Goal: Transaction & Acquisition: Subscribe to service/newsletter

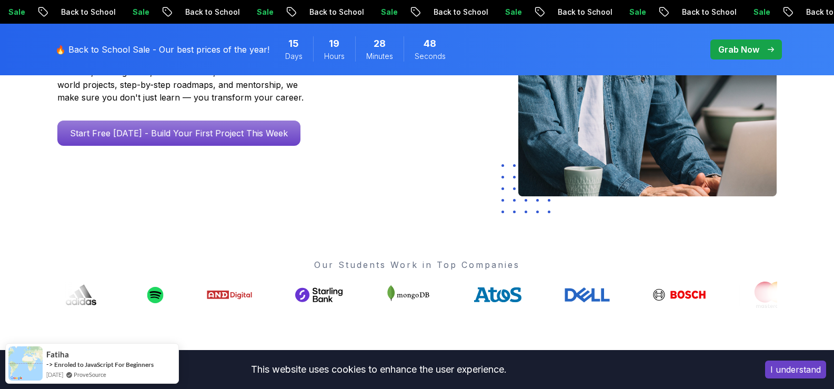
scroll to position [223, 0]
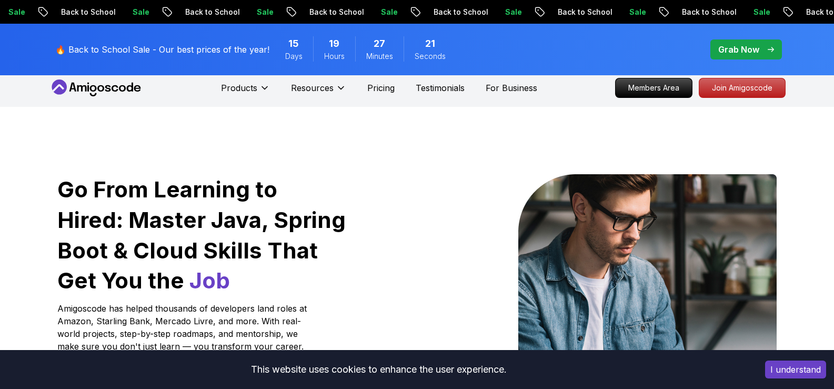
scroll to position [0, 0]
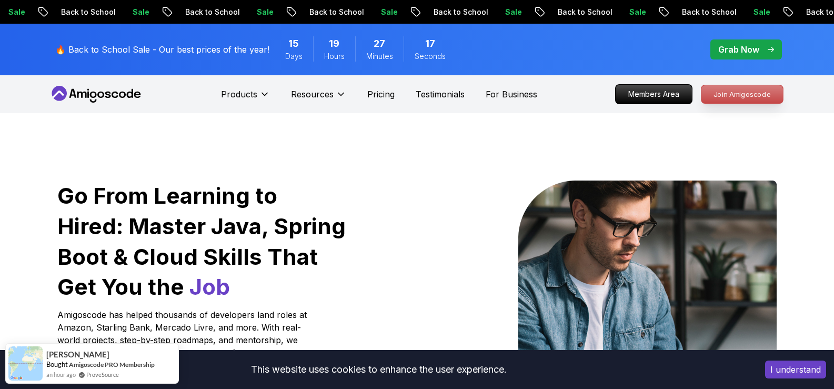
click at [735, 100] on p "Join Amigoscode" at bounding box center [742, 94] width 82 height 18
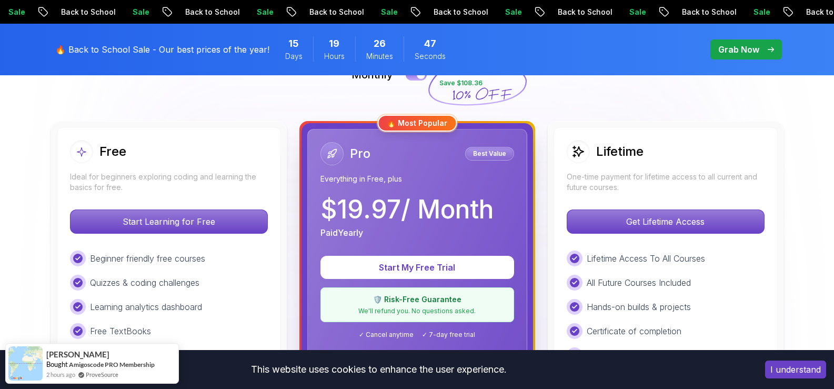
scroll to position [256, 0]
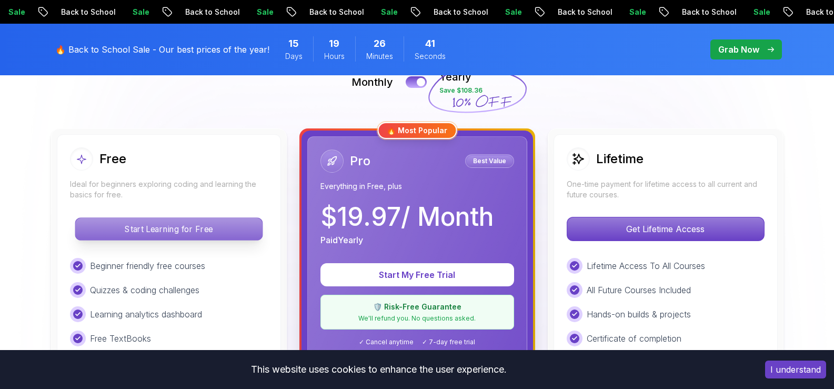
click at [196, 230] on p "Start Learning for Free" at bounding box center [168, 229] width 187 height 22
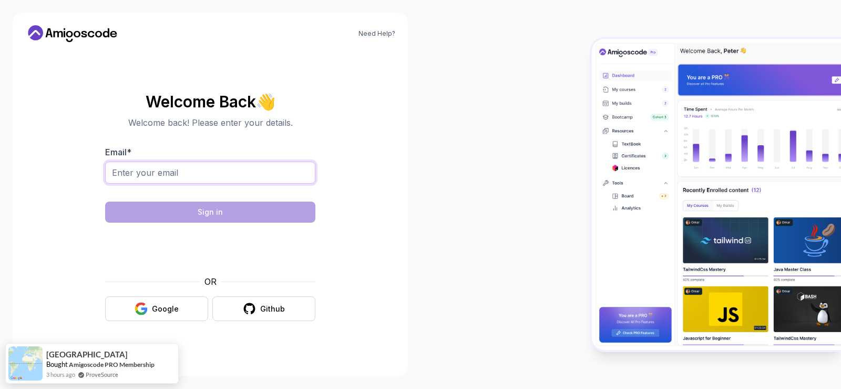
click at [196, 178] on input "Email *" at bounding box center [210, 172] width 210 height 22
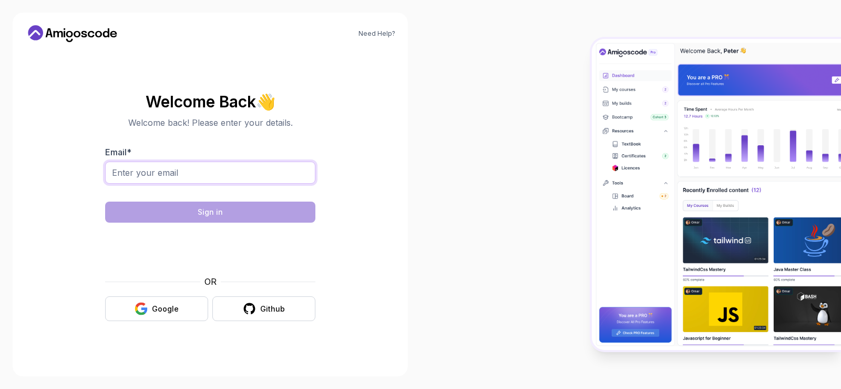
click at [216, 173] on input "Email *" at bounding box center [210, 172] width 210 height 22
